Goal: Information Seeking & Learning: Learn about a topic

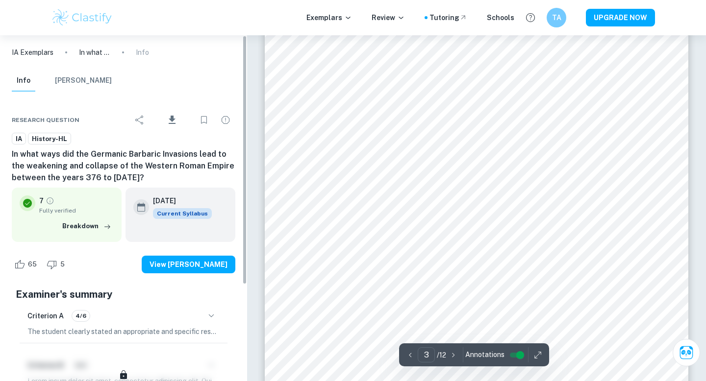
scroll to position [1401, 0]
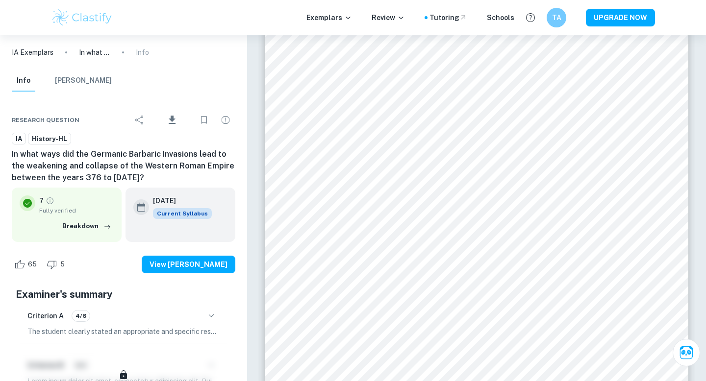
drag, startPoint x: 154, startPoint y: 16, endPoint x: 28, endPoint y: 17, distance: 126.0
click at [28, 17] on div "Exemplars Review Tutoring Schools TA UPGRADE NOW" at bounding box center [353, 17] width 706 height 35
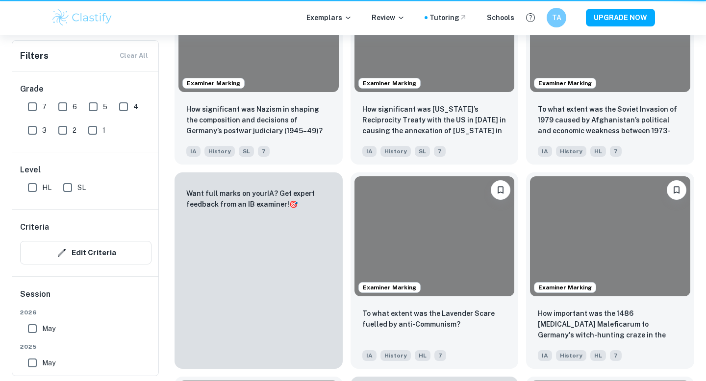
scroll to position [332, 0]
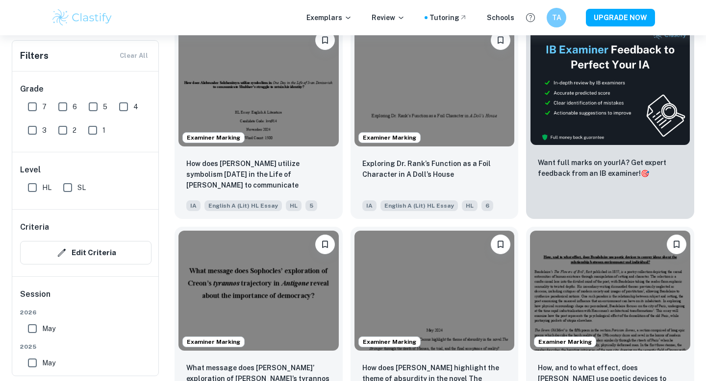
scroll to position [306, 0]
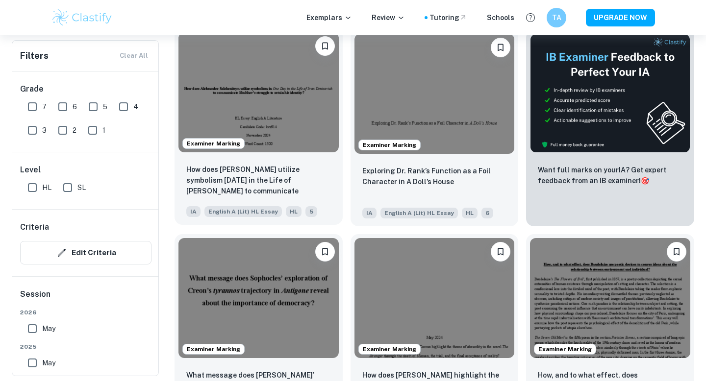
click at [264, 108] on img at bounding box center [258, 92] width 160 height 120
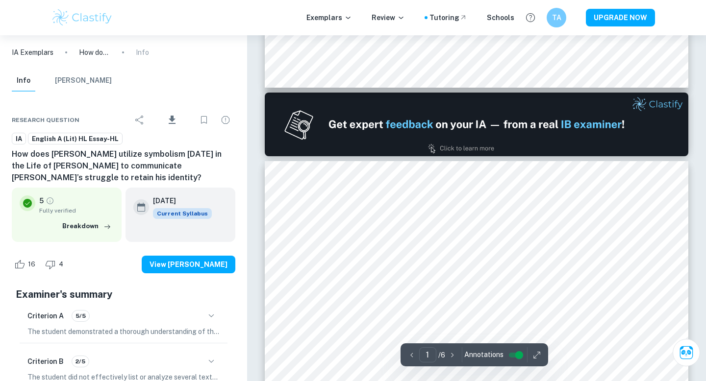
type input "2"
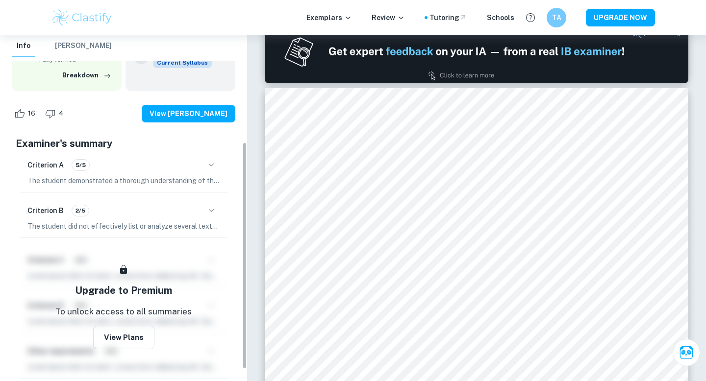
scroll to position [166, 0]
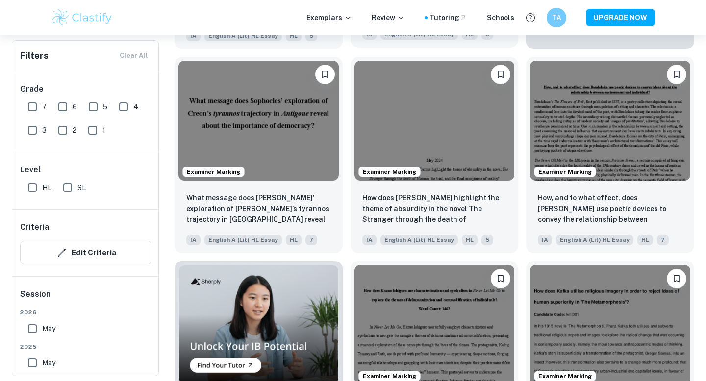
scroll to position [490, 0]
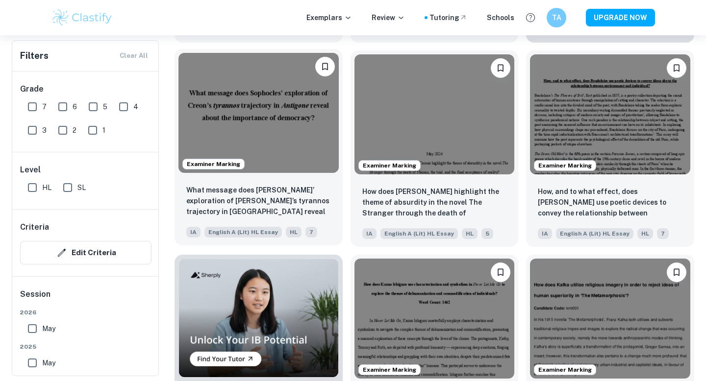
click at [273, 138] on img at bounding box center [258, 113] width 160 height 120
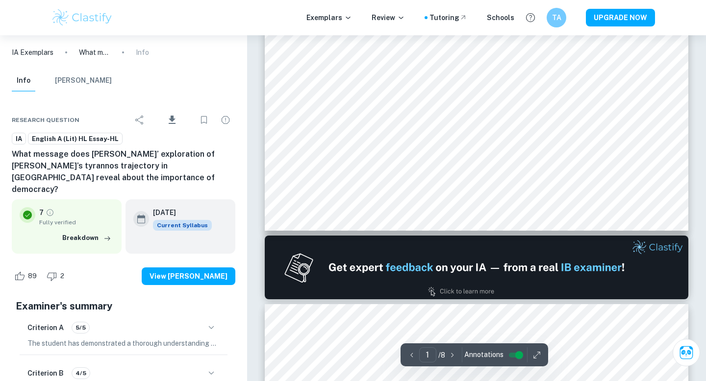
type input "2"
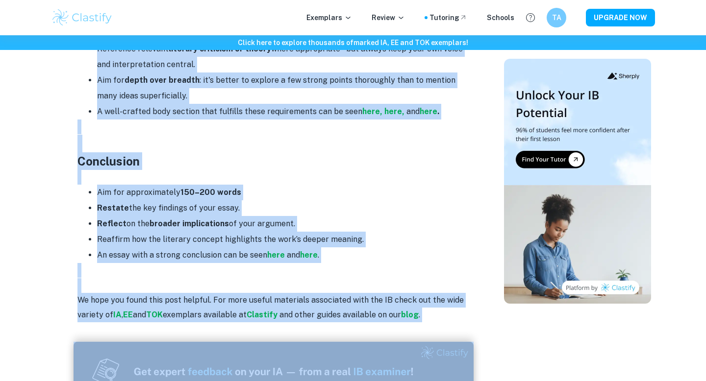
scroll to position [1565, 0]
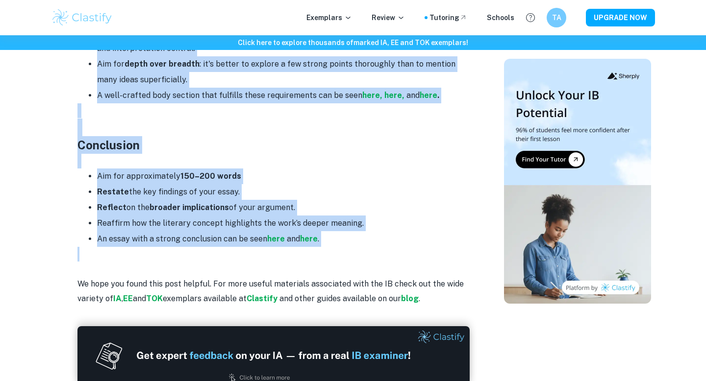
drag, startPoint x: 72, startPoint y: 84, endPoint x: 406, endPoint y: 245, distance: 370.8
copy div "Loremipsumdo Sitam cons a elitsedd eiusmodtempo inci: Utlaboreet dol magn ali e…"
